Goal: Task Accomplishment & Management: Use online tool/utility

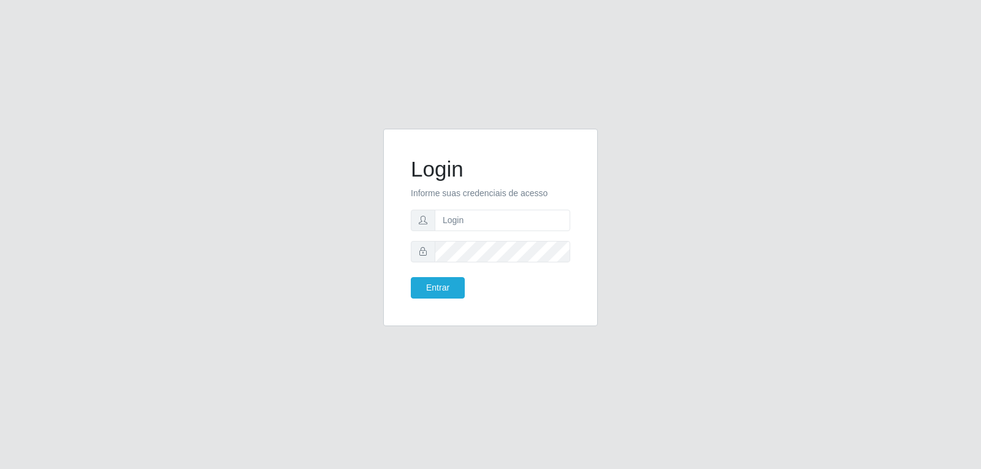
drag, startPoint x: 278, startPoint y: 1, endPoint x: 506, endPoint y: 66, distance: 237.2
click at [506, 66] on div "Login Informe suas credenciais de acesso Entrar" at bounding box center [490, 234] width 981 height 469
